Goal: Check status: Check status

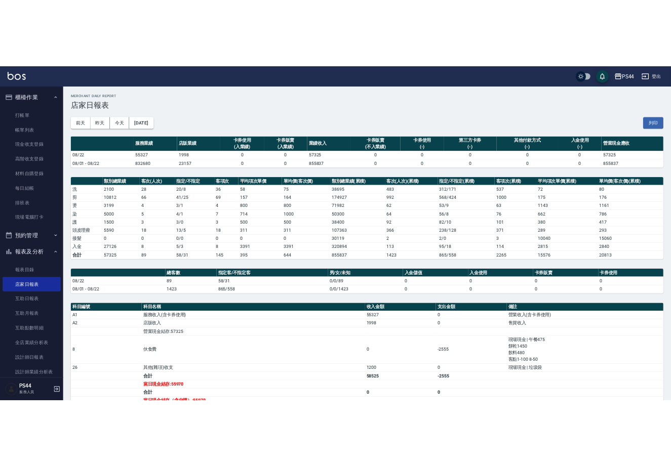
scroll to position [76, 0]
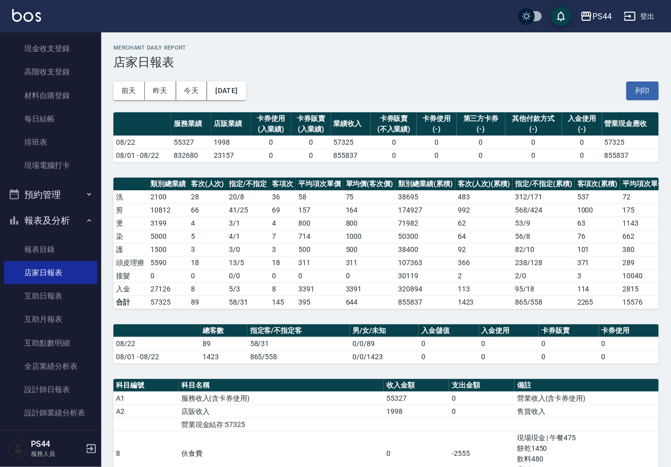
click at [637, 51] on h2 "Merchant Daily Report" at bounding box center [385, 48] width 545 height 7
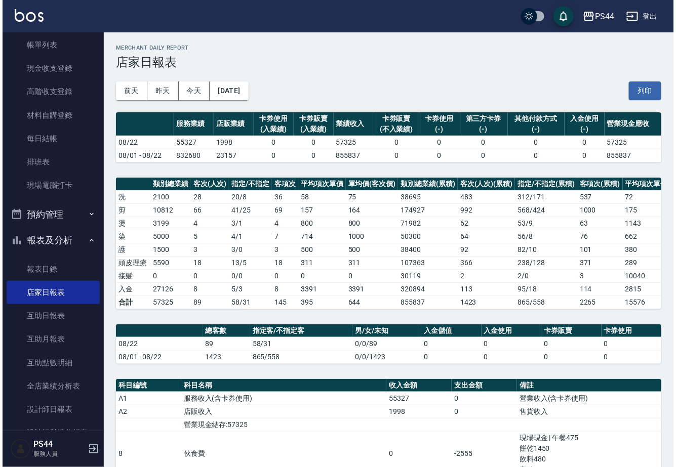
scroll to position [212, 0]
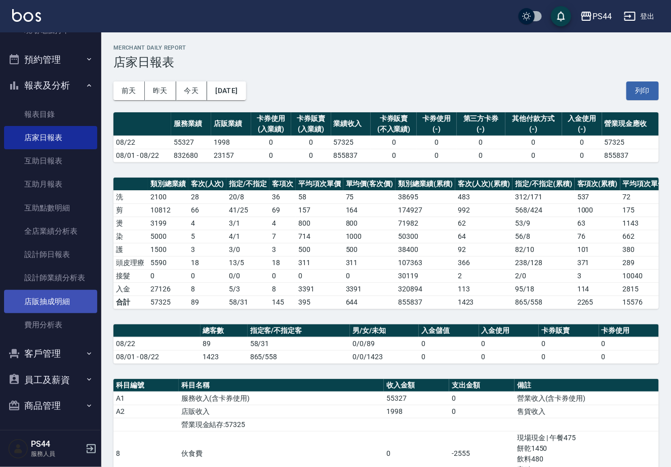
click at [44, 299] on link "店販抽成明細" at bounding box center [50, 301] width 93 height 23
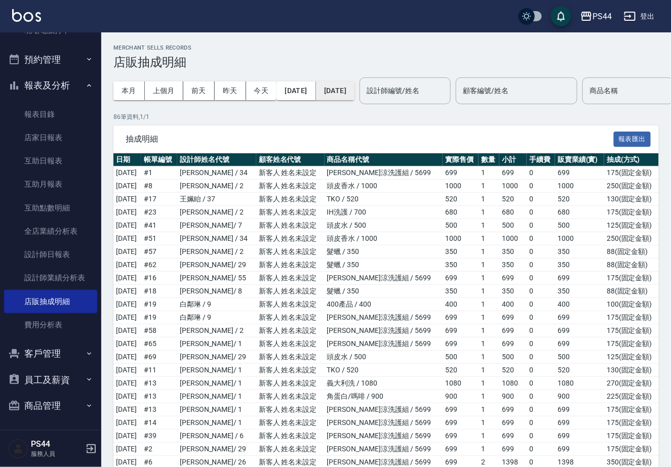
click at [354, 89] on button "[DATE]" at bounding box center [335, 91] width 38 height 19
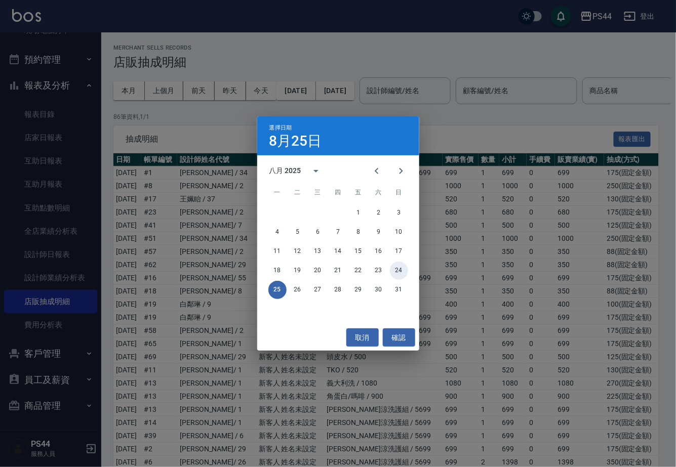
drag, startPoint x: 399, startPoint y: 269, endPoint x: 377, endPoint y: 223, distance: 51.4
click at [399, 269] on button "24" at bounding box center [399, 271] width 18 height 18
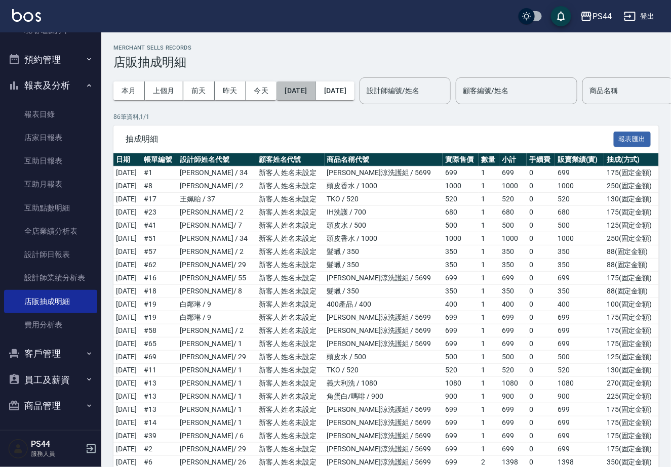
click at [311, 95] on button "[DATE]" at bounding box center [296, 91] width 39 height 19
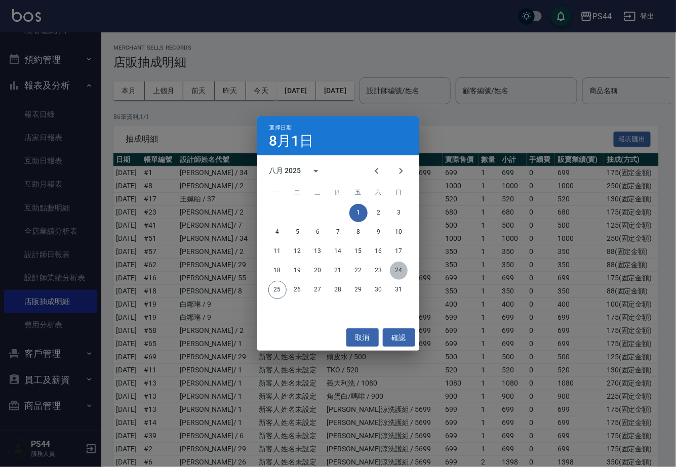
click at [397, 271] on button "24" at bounding box center [399, 271] width 18 height 18
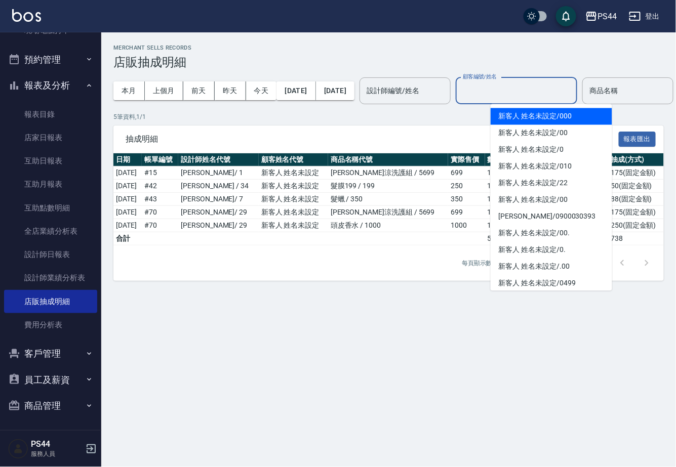
click at [542, 94] on input "顧客編號/姓名" at bounding box center [516, 91] width 112 height 18
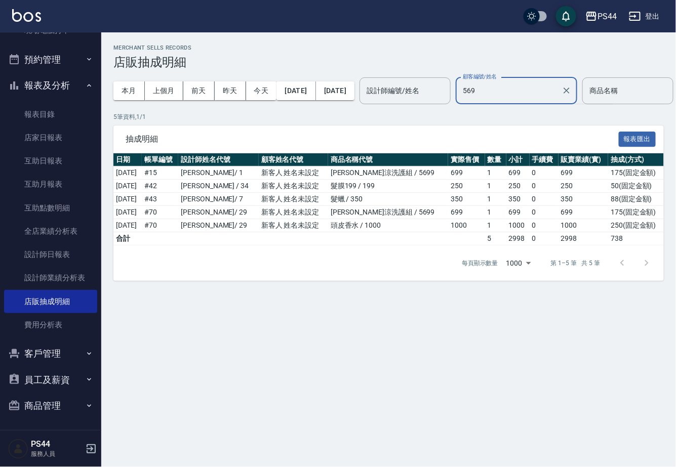
type input "5699"
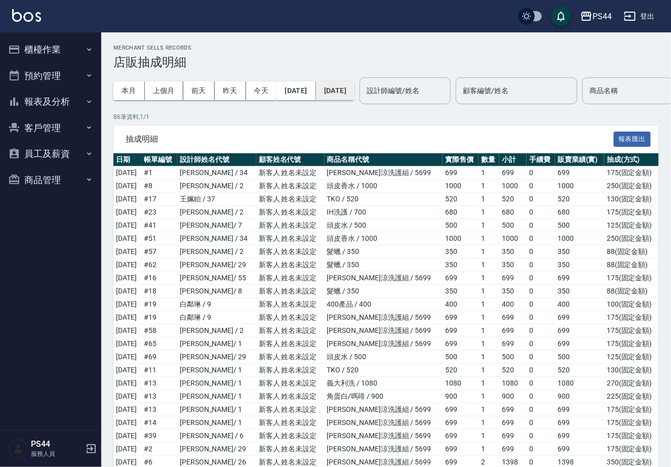
click at [354, 92] on button "2025/08/31" at bounding box center [335, 91] width 38 height 19
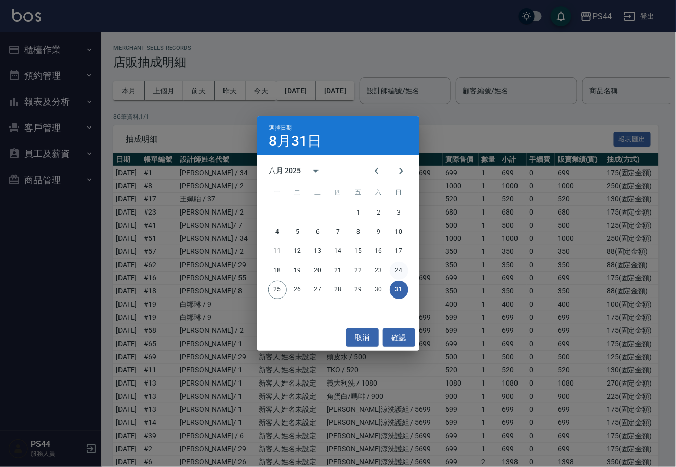
click at [398, 266] on button "24" at bounding box center [399, 271] width 18 height 18
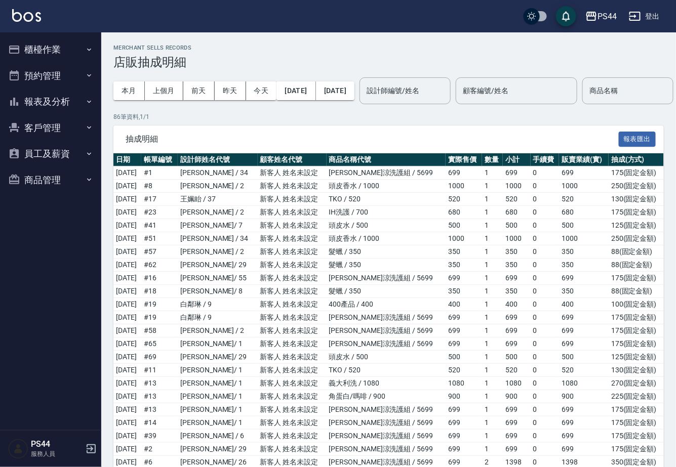
drag, startPoint x: 316, startPoint y: 80, endPoint x: 315, endPoint y: 90, distance: 9.7
click at [316, 81] on div "本月 上個月 前天 昨天 今天 2025/08/01 2025/08/24" at bounding box center [233, 90] width 241 height 43
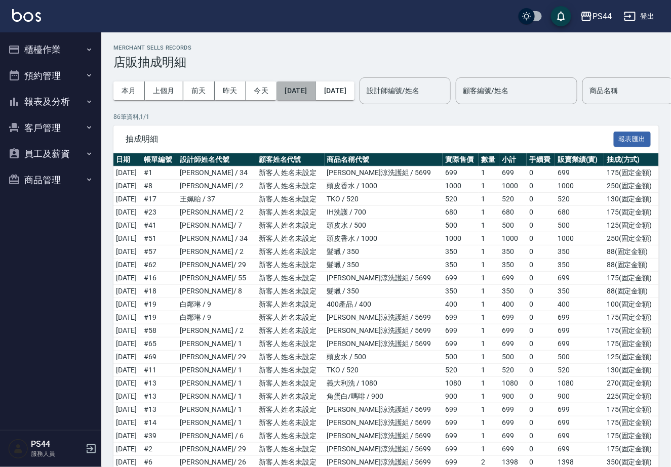
click at [315, 91] on button "[DATE]" at bounding box center [296, 91] width 39 height 19
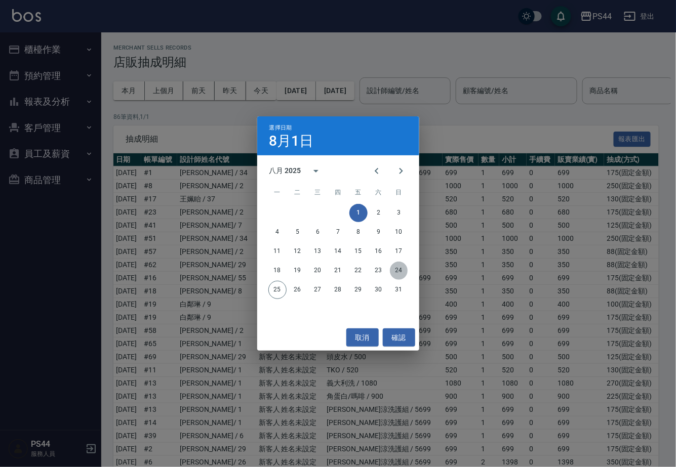
click at [396, 267] on button "24" at bounding box center [399, 271] width 18 height 18
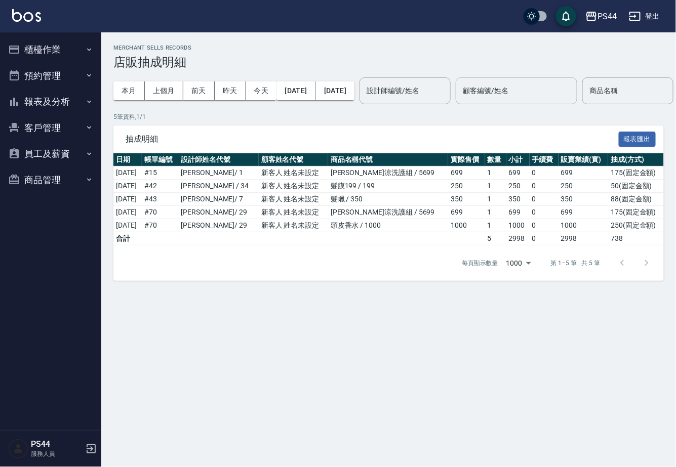
click at [556, 94] on input "顧客編號/姓名" at bounding box center [516, 91] width 112 height 18
type input "5699"
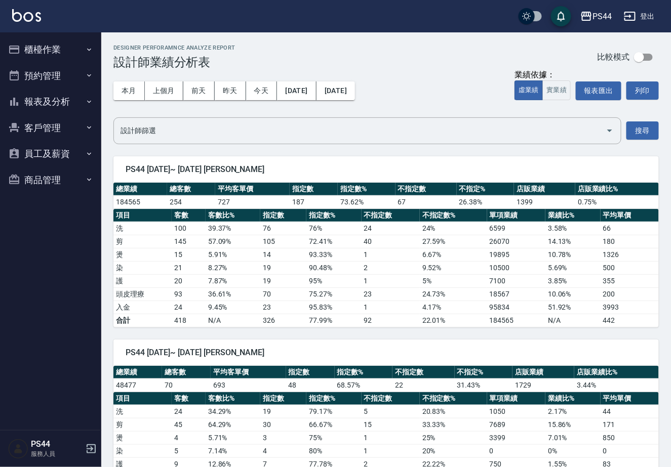
click at [38, 102] on button "報表及分析" at bounding box center [50, 102] width 93 height 26
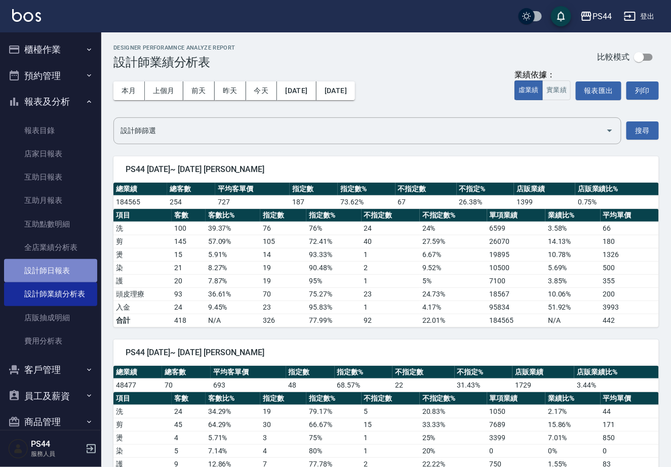
click at [57, 269] on link "設計師日報表" at bounding box center [50, 270] width 93 height 23
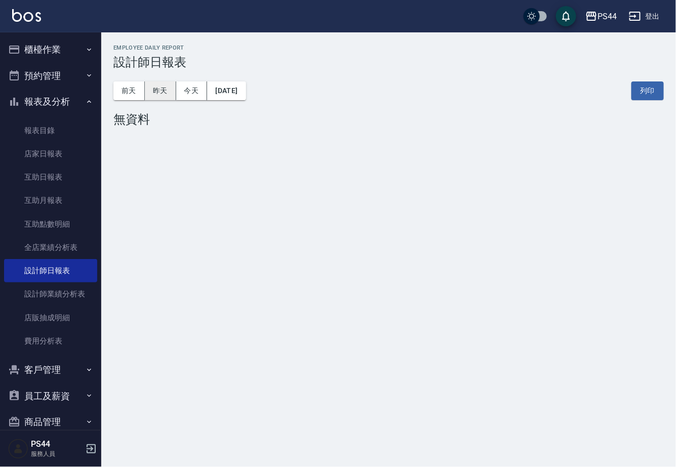
click at [155, 88] on button "昨天" at bounding box center [160, 91] width 31 height 19
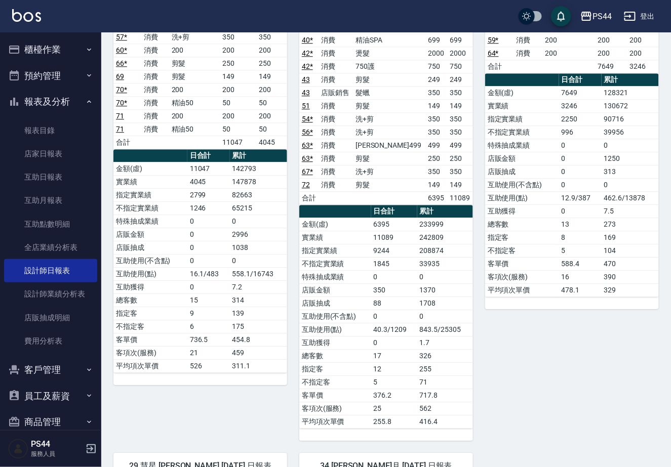
scroll to position [475, 0]
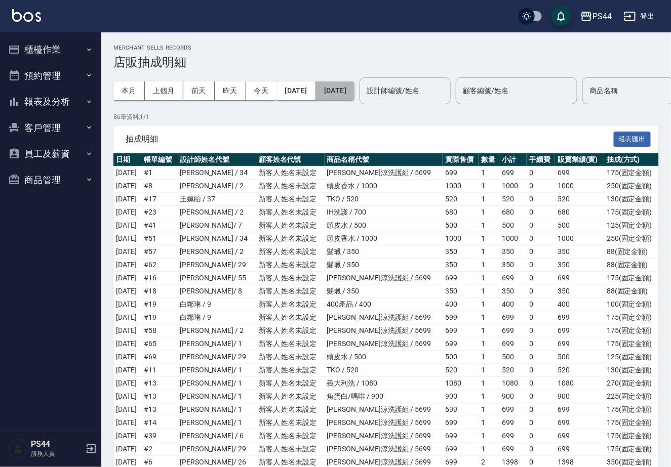
click at [354, 93] on button "2025/08/31" at bounding box center [335, 91] width 38 height 19
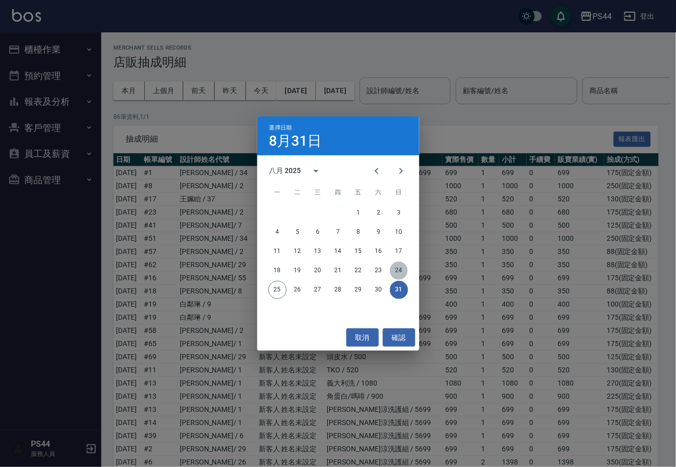
click at [398, 269] on button "24" at bounding box center [399, 271] width 18 height 18
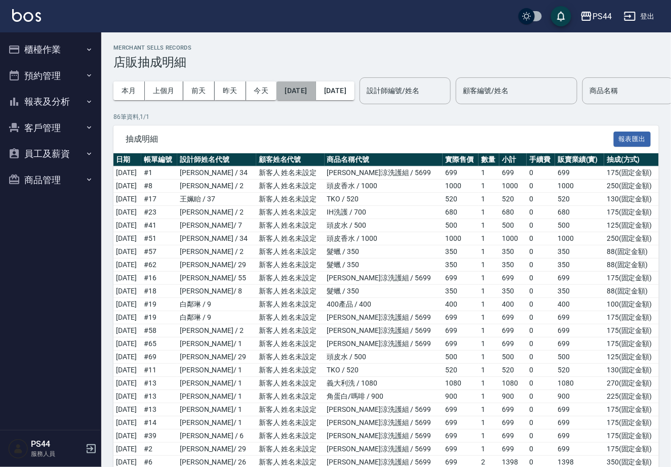
click at [295, 92] on button "[DATE]" at bounding box center [296, 91] width 39 height 19
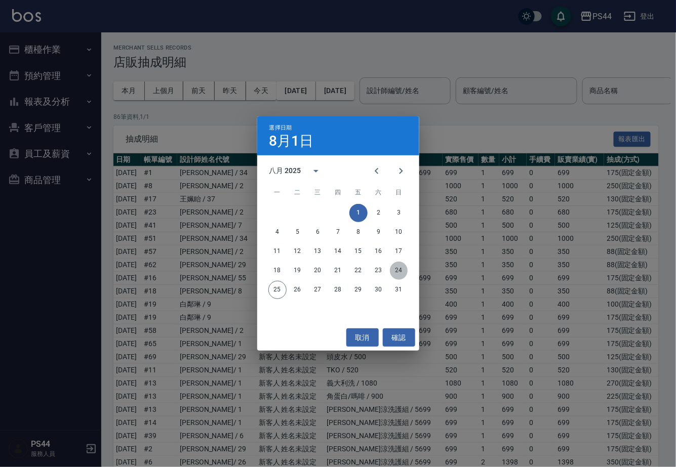
click at [399, 266] on button "24" at bounding box center [399, 271] width 18 height 18
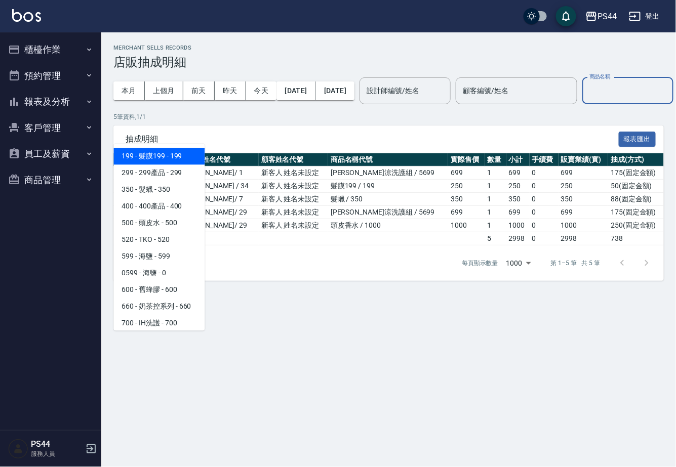
click at [587, 100] on input "商品名稱" at bounding box center [628, 91] width 82 height 18
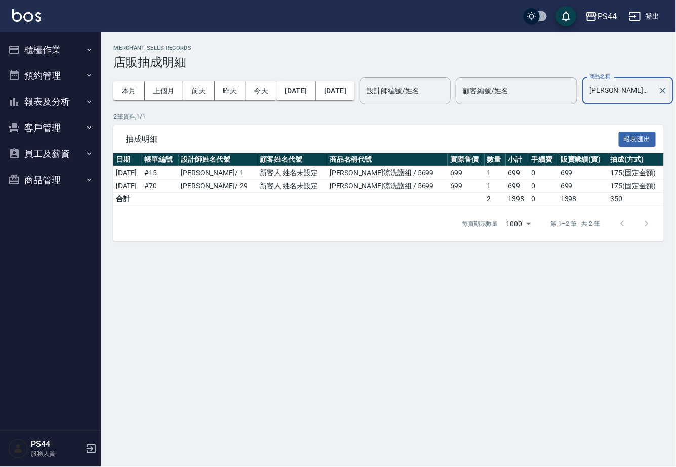
type input "水水沁涼洗護組"
